Goal: Navigation & Orientation: Understand site structure

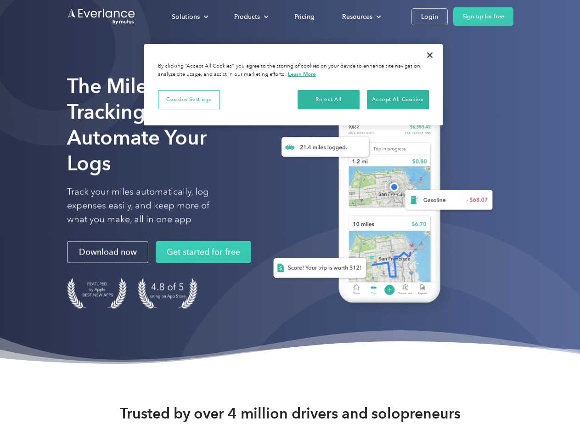
click at [190, 17] on div "Solutions" at bounding box center [186, 16] width 28 height 11
click at [250, 17] on div "Products" at bounding box center [247, 16] width 26 height 11
click at [360, 17] on div "Resources" at bounding box center [357, 16] width 30 height 11
click at [189, 99] on button "Cookies Settings" at bounding box center [189, 99] width 62 height 19
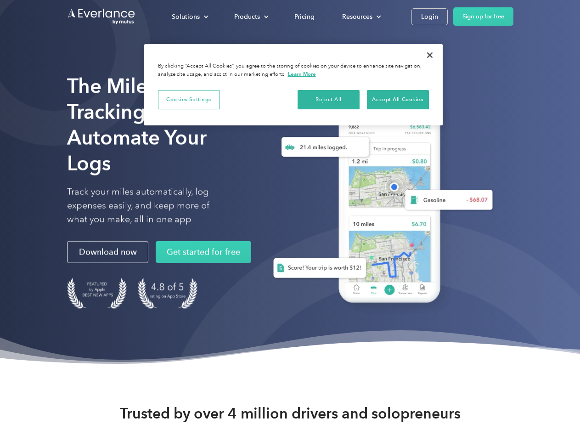
click at [0, 0] on div "When you visit any website, it may store or retrieve information on your browse…" at bounding box center [0, 0] width 0 height 0
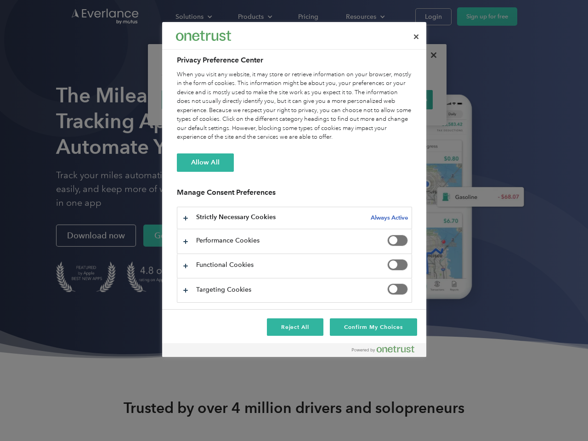
click at [398, 99] on div "When you visit any website, it may store or retrieve information on your browse…" at bounding box center [294, 106] width 235 height 72
click at [430, 55] on div at bounding box center [294, 220] width 588 height 441
